Goal: Information Seeking & Learning: Learn about a topic

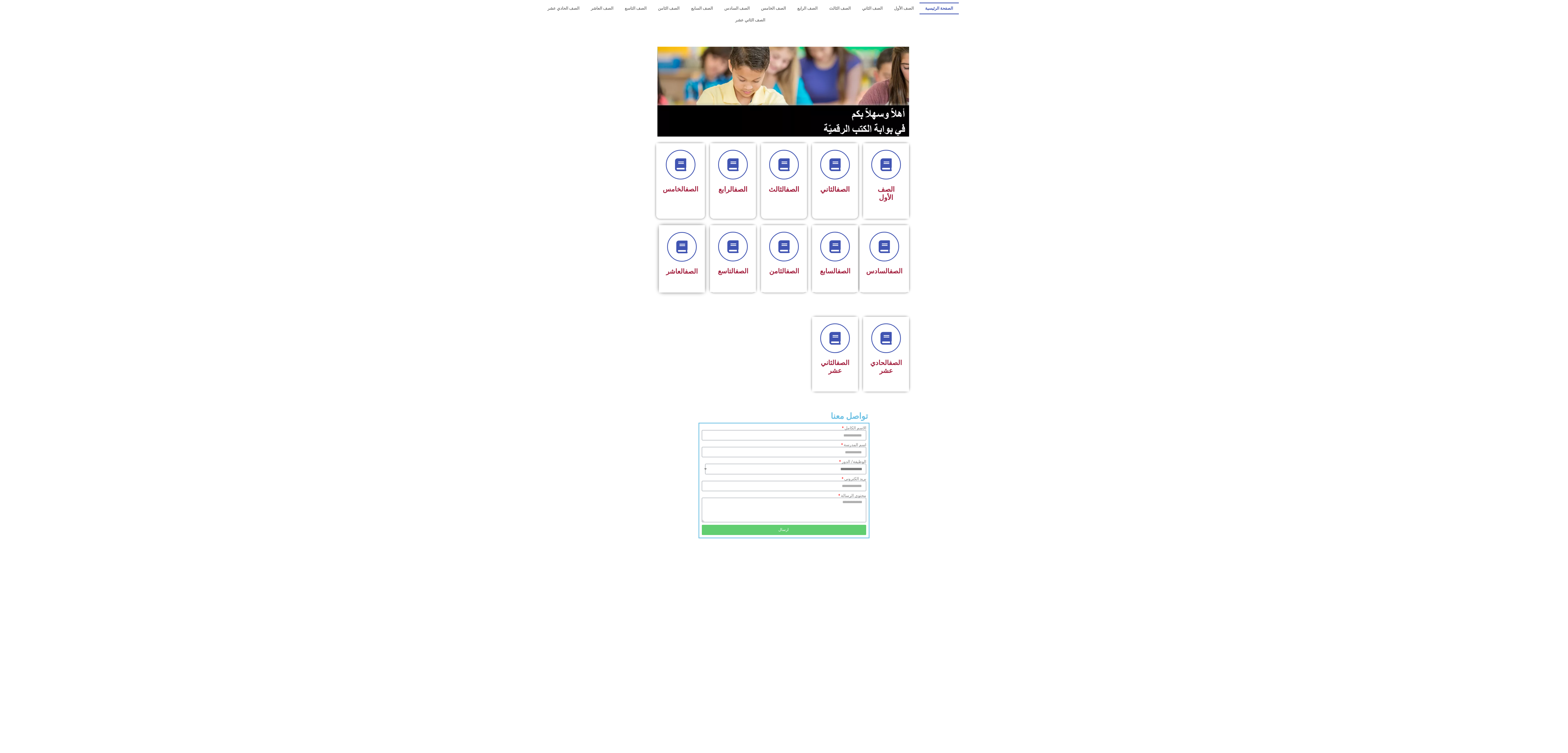
click at [697, 265] on div "الصف العاشر" at bounding box center [682, 271] width 32 height 13
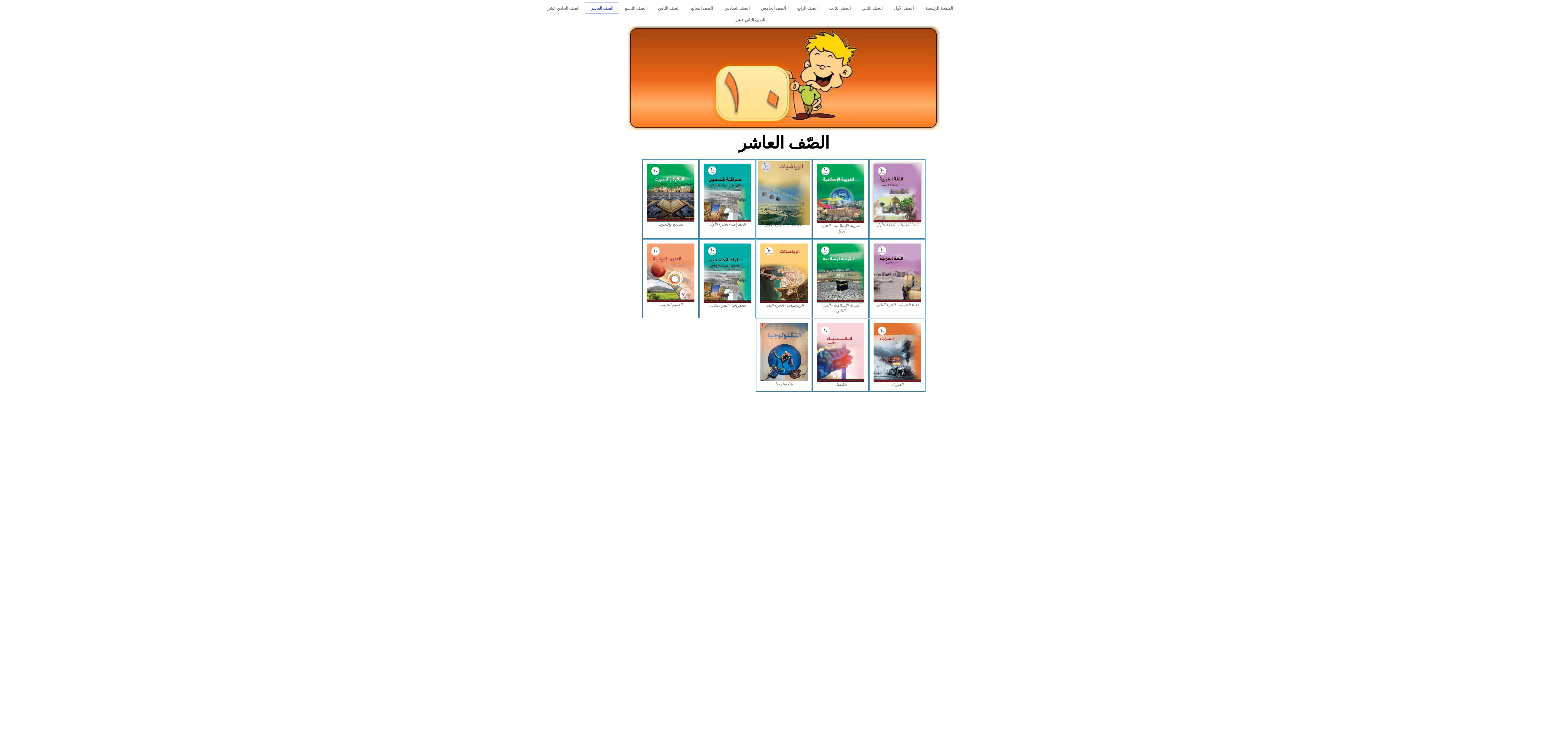
click at [786, 199] on img at bounding box center [784, 193] width 52 height 65
click at [784, 198] on img at bounding box center [784, 193] width 52 height 65
click at [788, 174] on img at bounding box center [784, 193] width 52 height 65
click at [795, 167] on img at bounding box center [784, 193] width 52 height 65
click at [774, 184] on img at bounding box center [784, 193] width 52 height 65
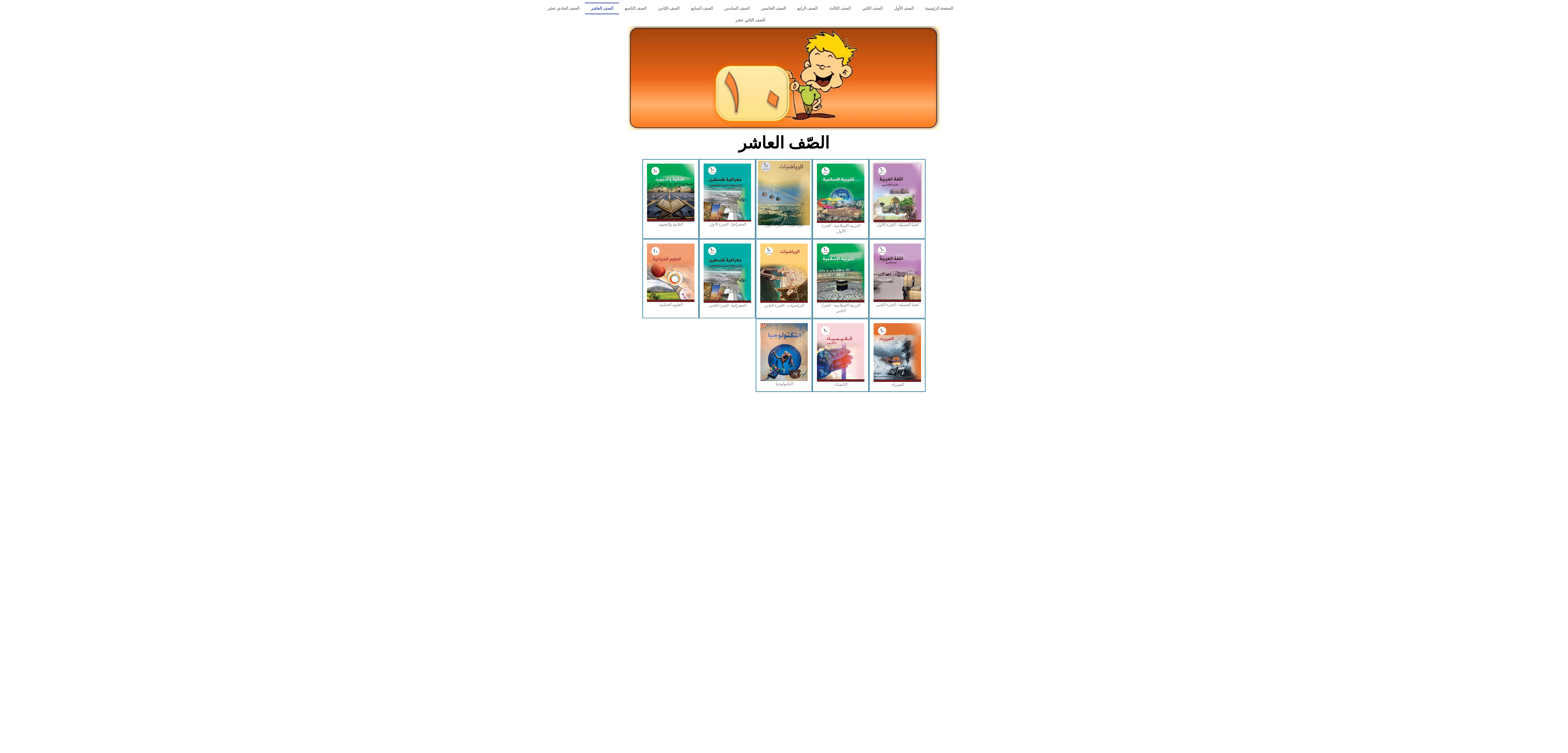
click at [777, 182] on img at bounding box center [784, 193] width 52 height 65
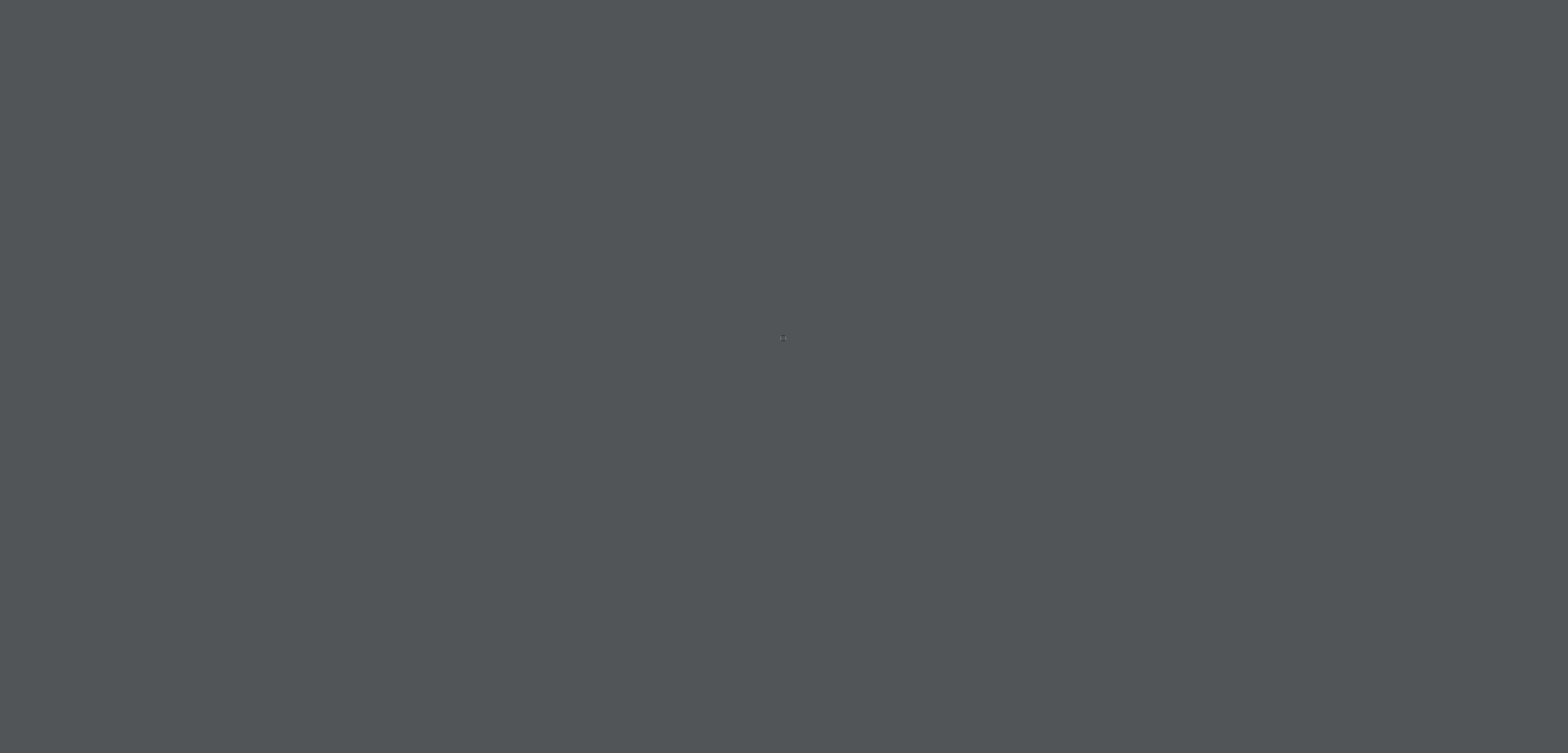
click at [170, 433] on div at bounding box center [784, 376] width 1568 height 753
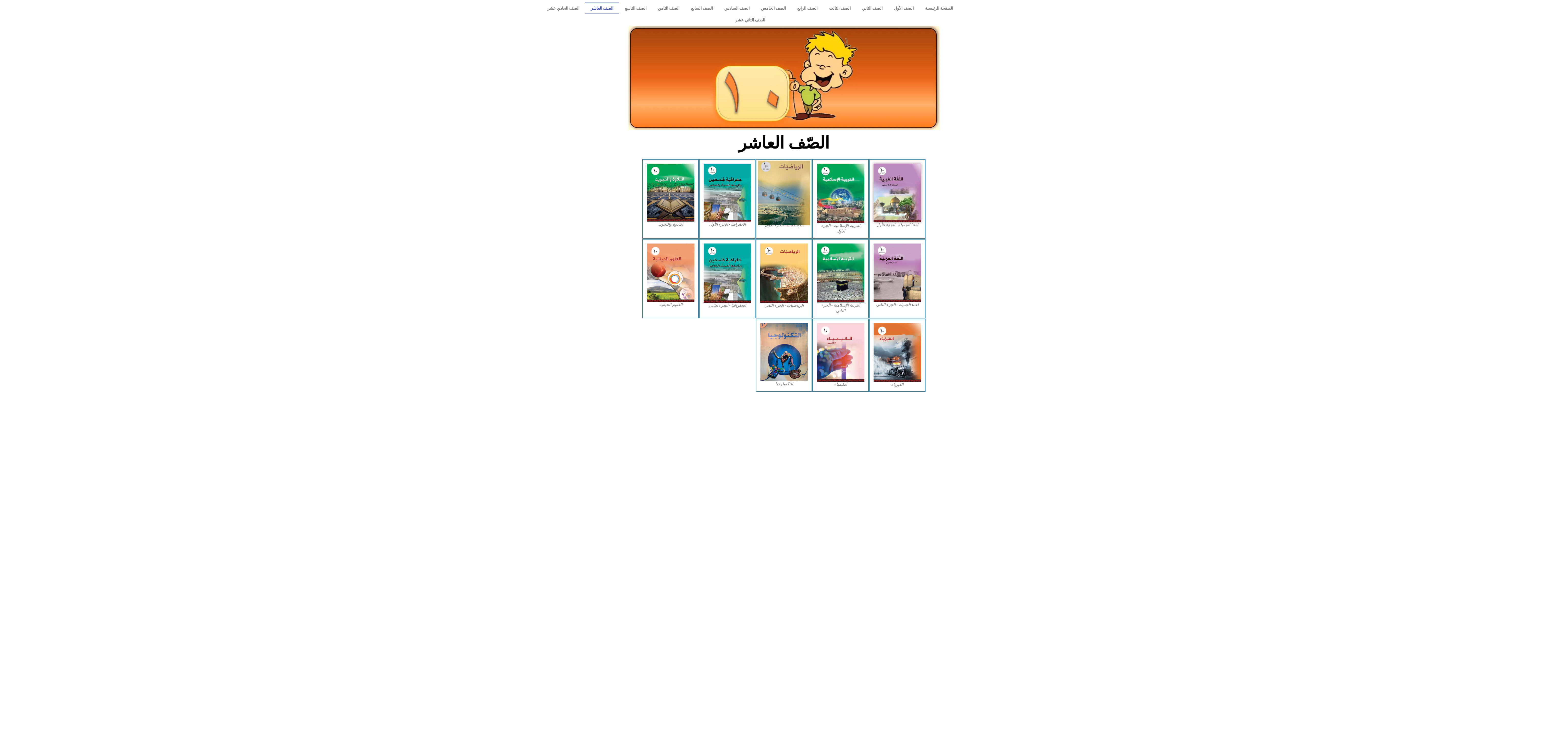
click at [799, 169] on img at bounding box center [784, 193] width 52 height 65
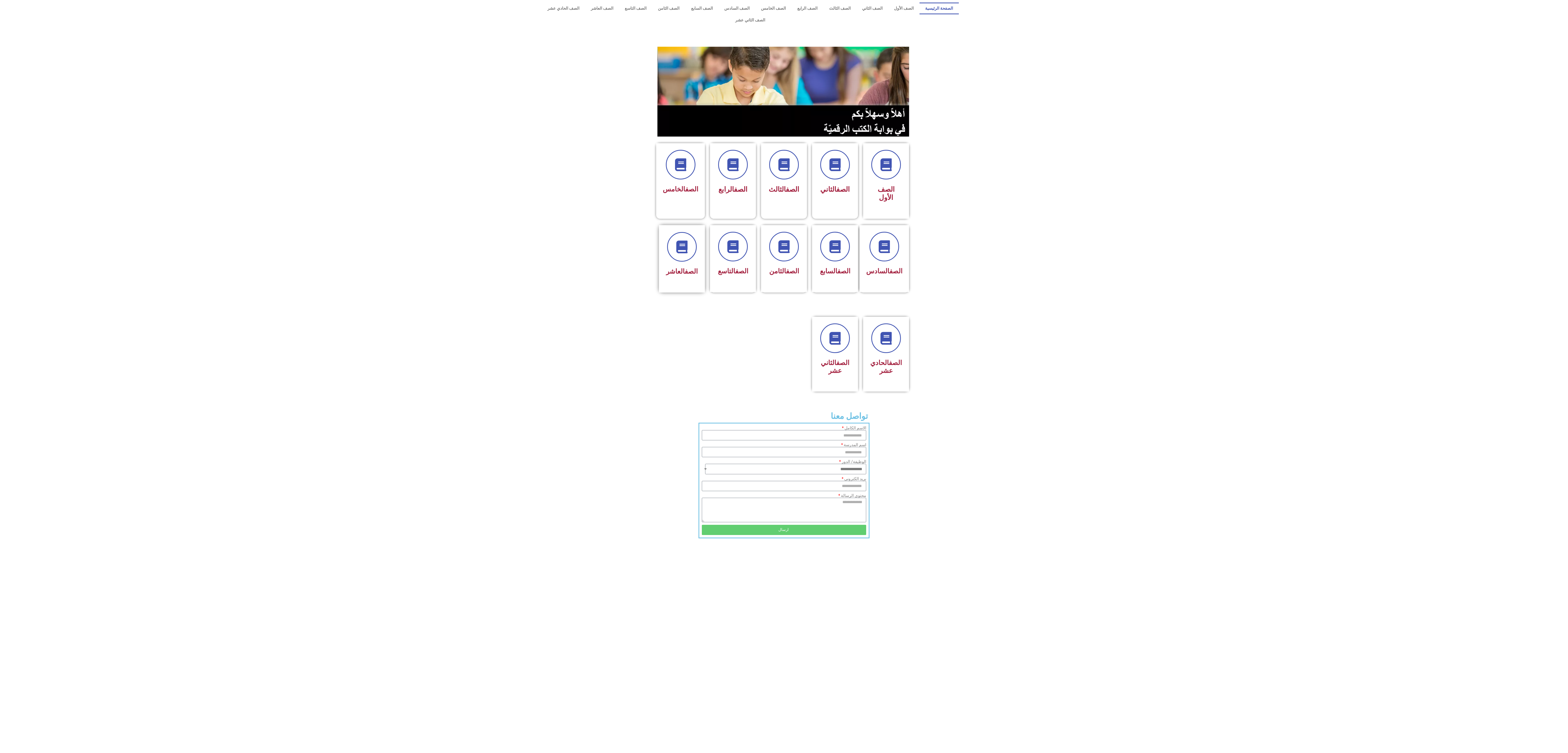
click at [670, 267] on span "الصف العاشر" at bounding box center [682, 271] width 32 height 8
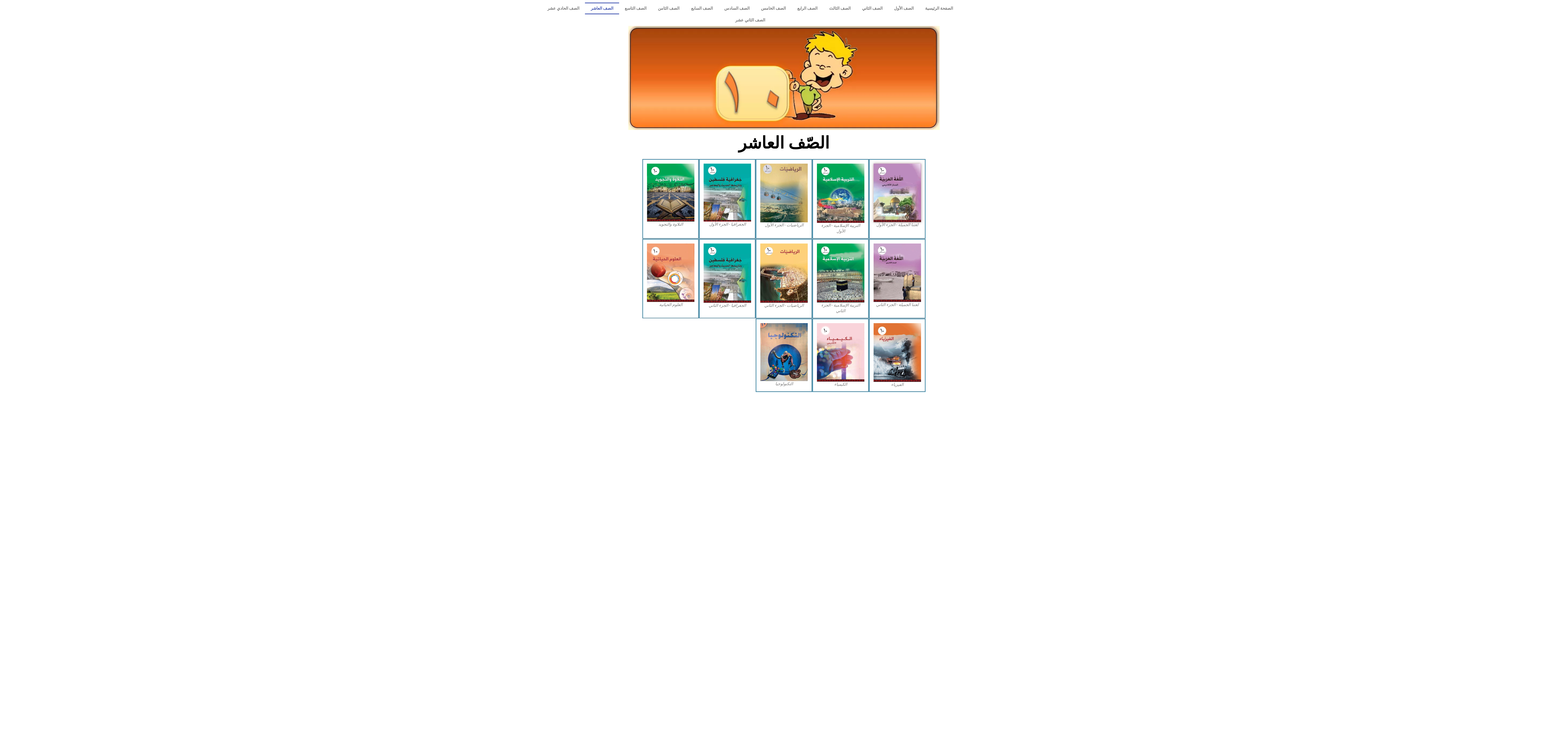
drag, startPoint x: 785, startPoint y: 167, endPoint x: 1082, endPoint y: 284, distance: 319.2
click at [1082, 286] on icon at bounding box center [784, 316] width 1568 height 155
click at [884, 190] on img at bounding box center [897, 193] width 52 height 65
click at [765, 172] on img at bounding box center [784, 193] width 52 height 65
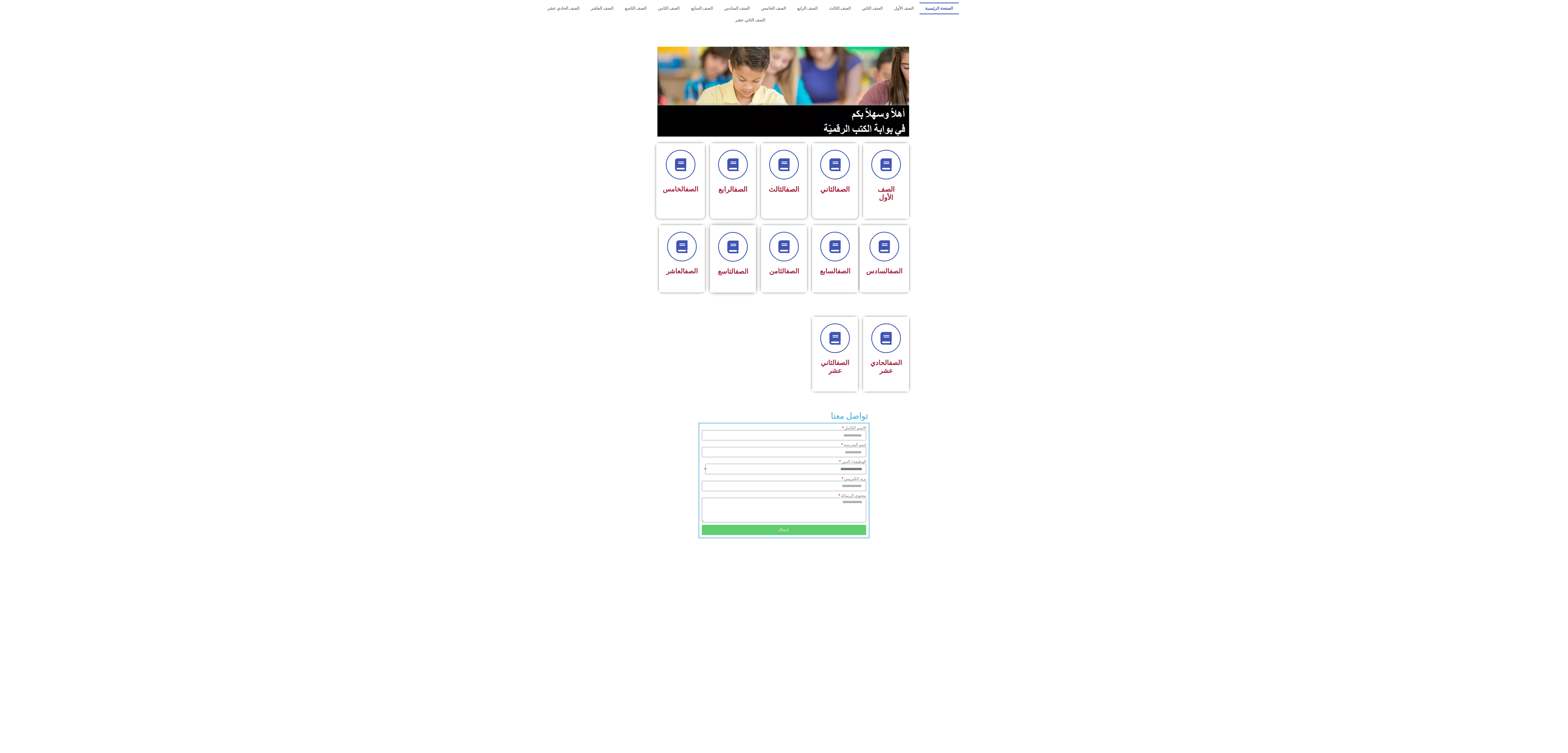
click at [731, 267] on div "الصف التاسع" at bounding box center [732, 259] width 46 height 68
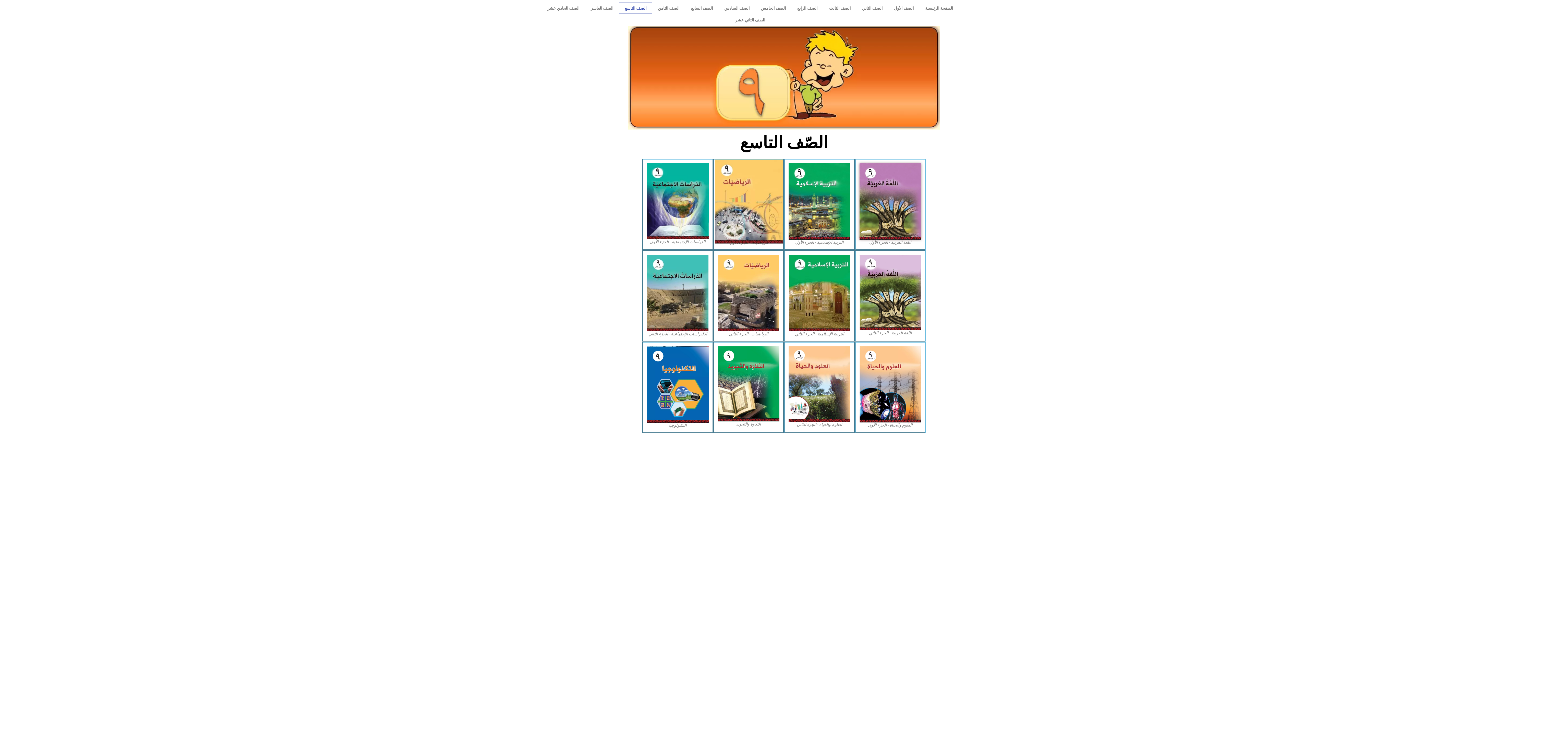
click at [740, 192] on img at bounding box center [749, 201] width 68 height 84
click at [749, 208] on img at bounding box center [749, 201] width 68 height 84
